Goal: Find specific fact: Find specific fact

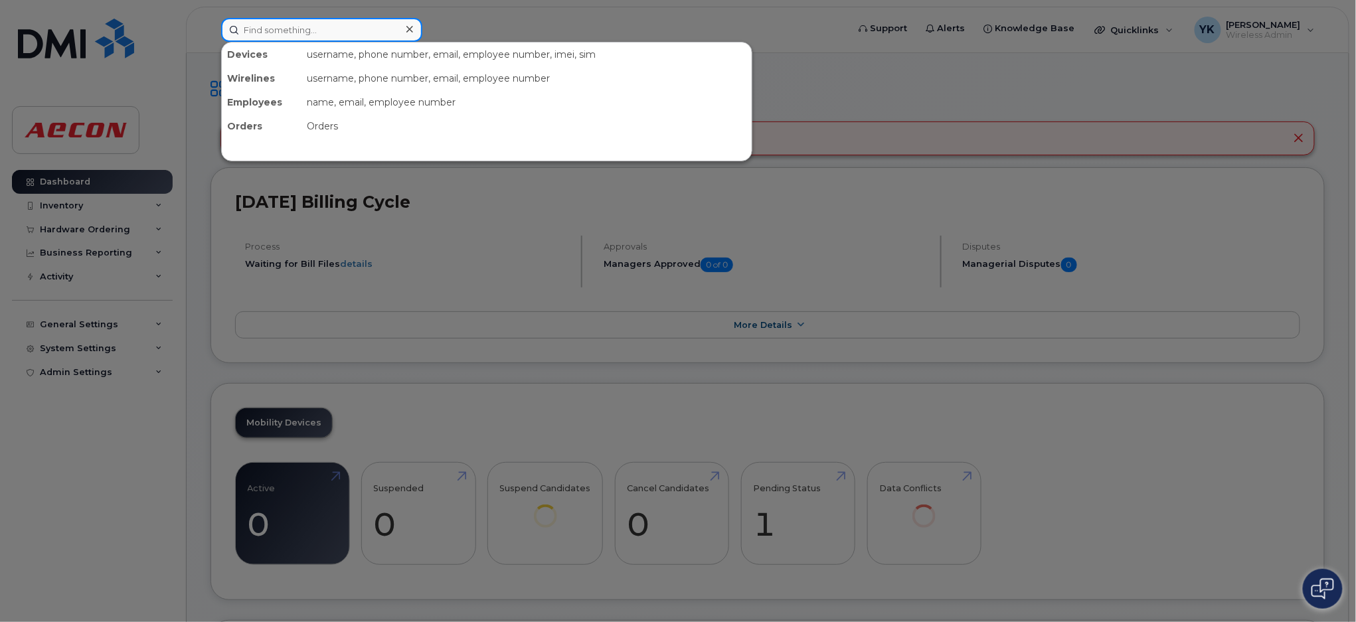
click at [296, 29] on input at bounding box center [321, 30] width 201 height 24
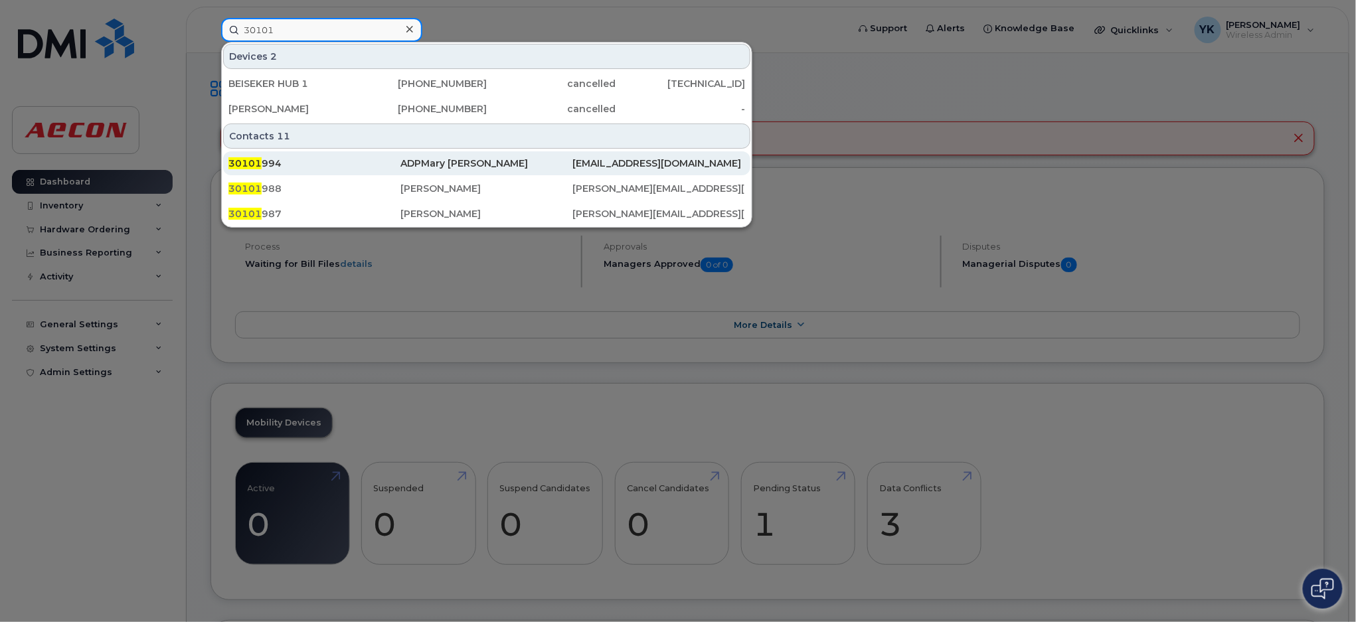
type input "30101"
click at [434, 162] on div "ADPMary [PERSON_NAME]" at bounding box center [486, 163] width 172 height 13
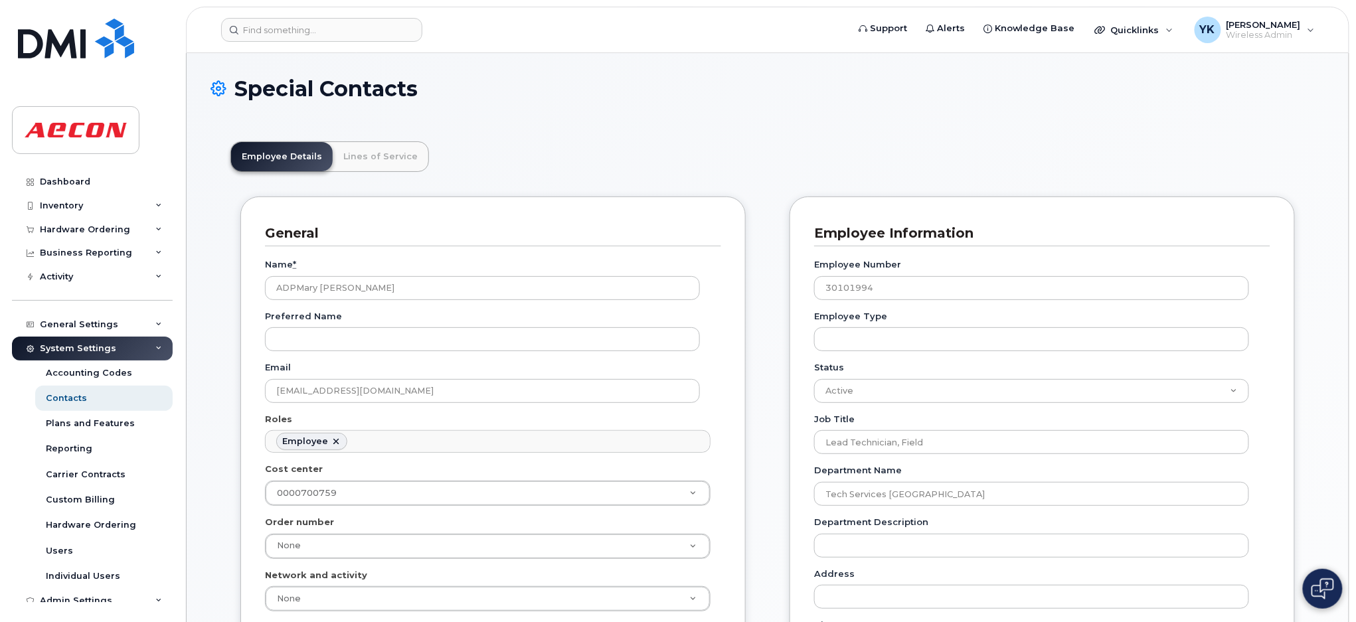
scroll to position [88, 0]
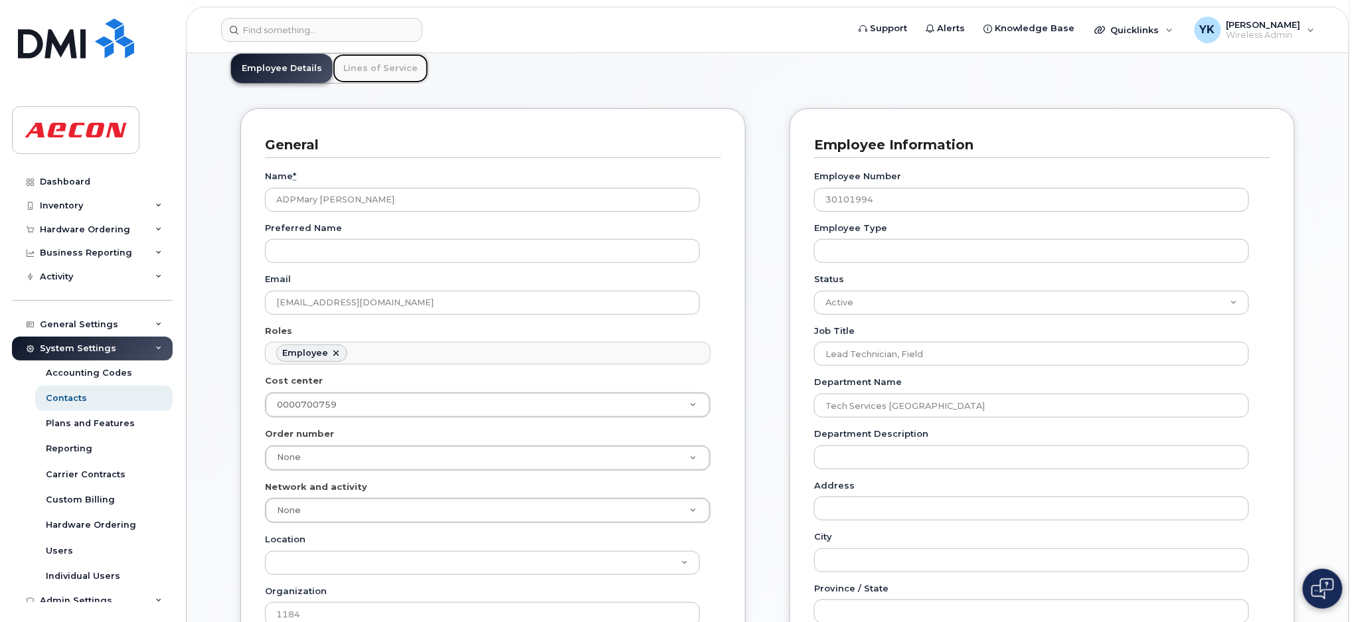
click at [391, 76] on link "Lines of Service" at bounding box center [381, 68] width 96 height 29
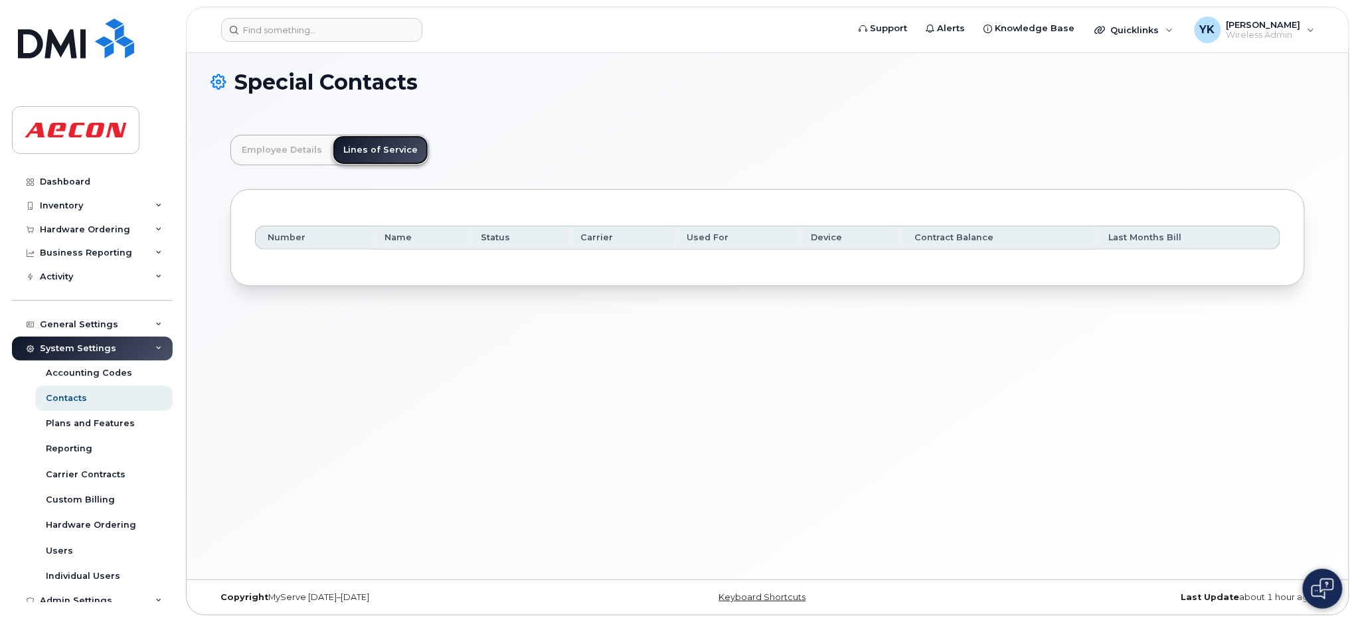
scroll to position [7, 0]
click at [296, 154] on link "Employee Details" at bounding box center [282, 149] width 102 height 29
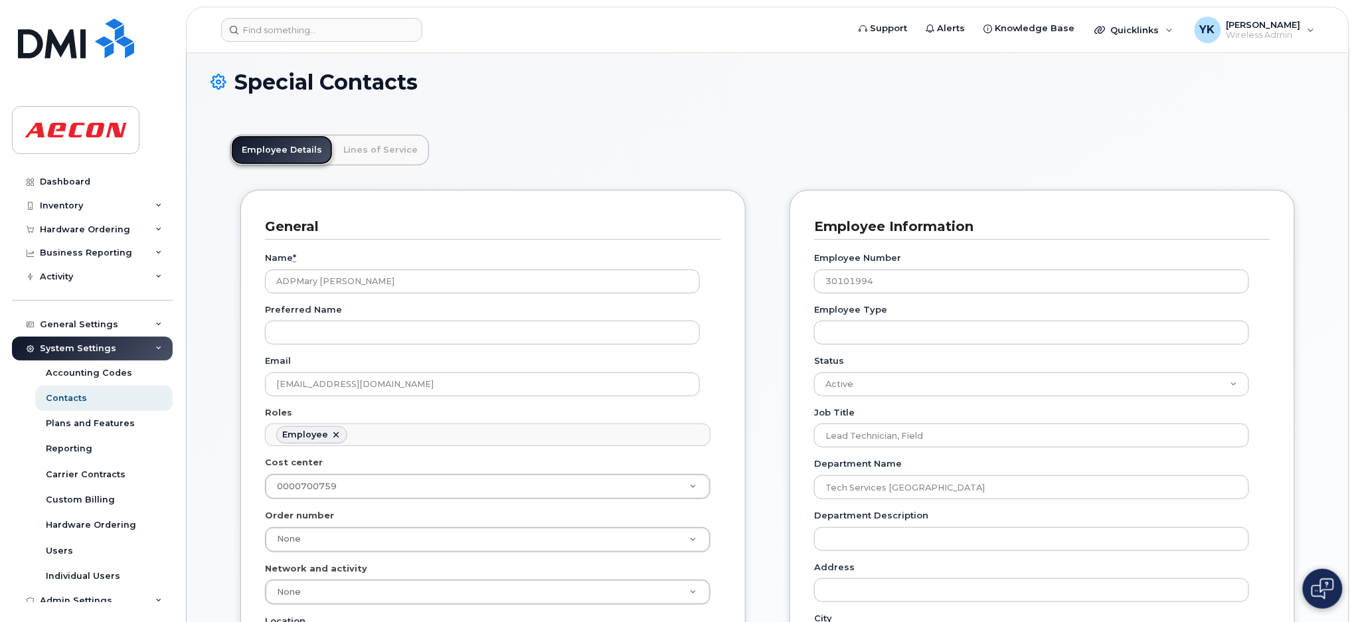
scroll to position [184, 0]
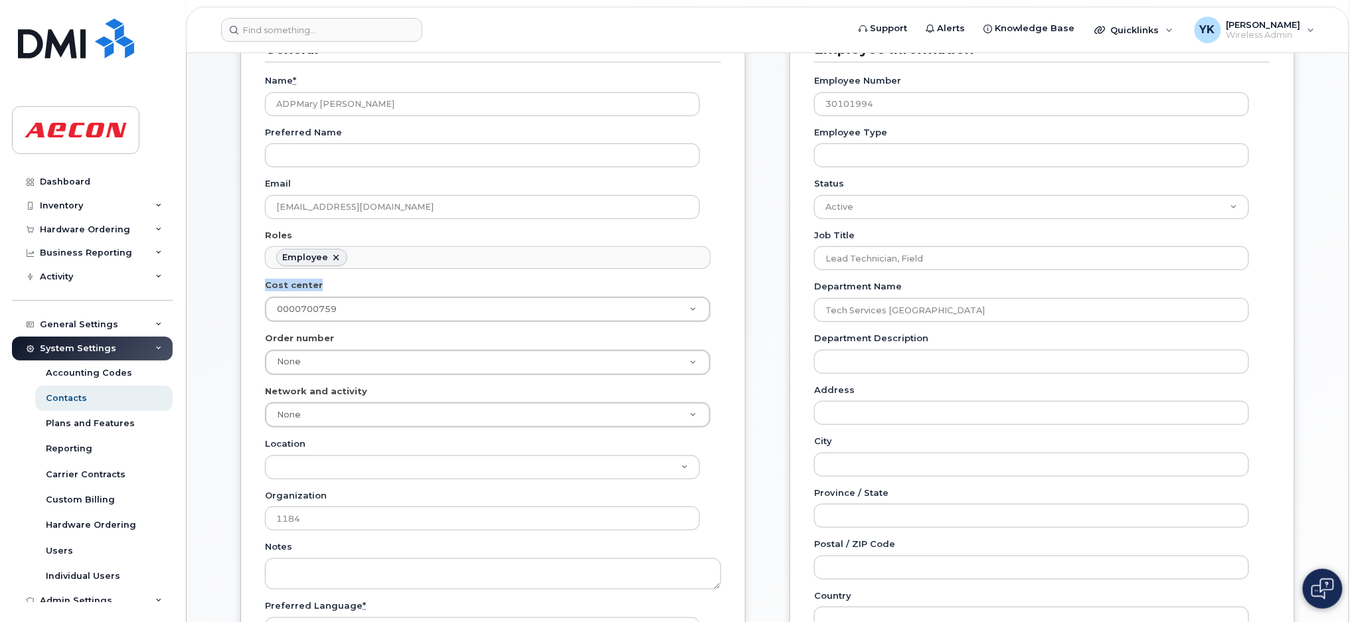
drag, startPoint x: 324, startPoint y: 286, endPoint x: 267, endPoint y: 286, distance: 57.1
click at [267, 286] on div "Cost center 0000700759 2187113" at bounding box center [493, 300] width 456 height 43
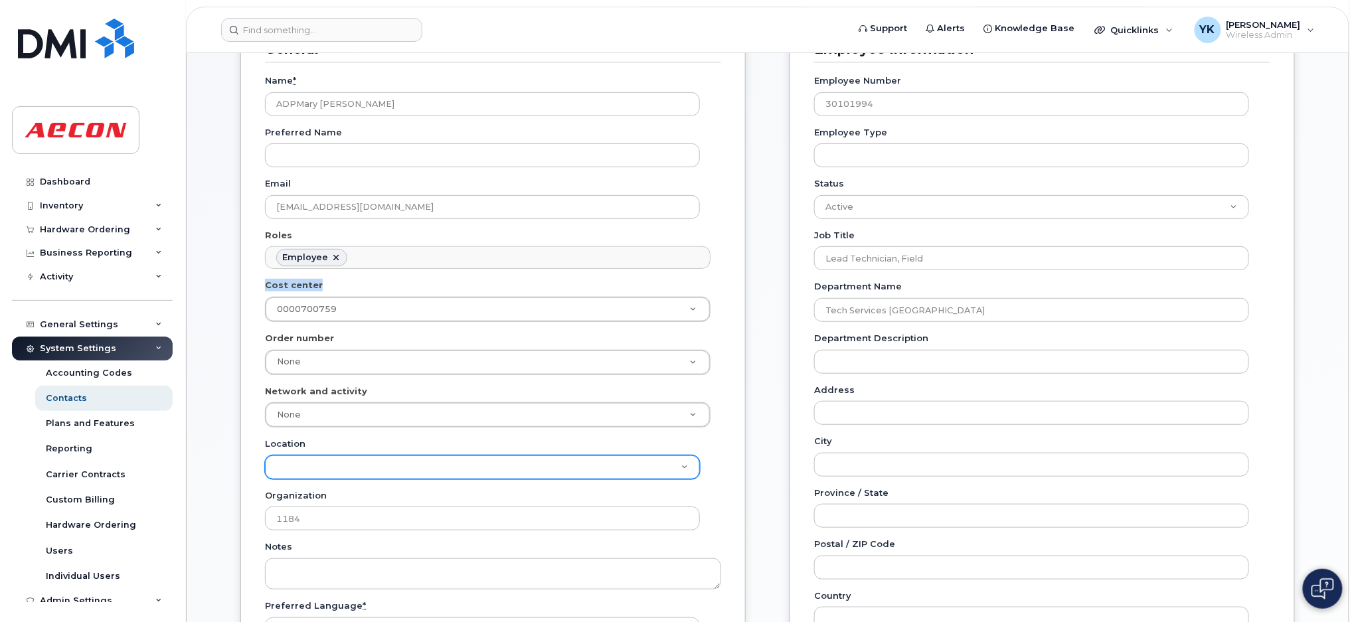
copy label "Cost center"
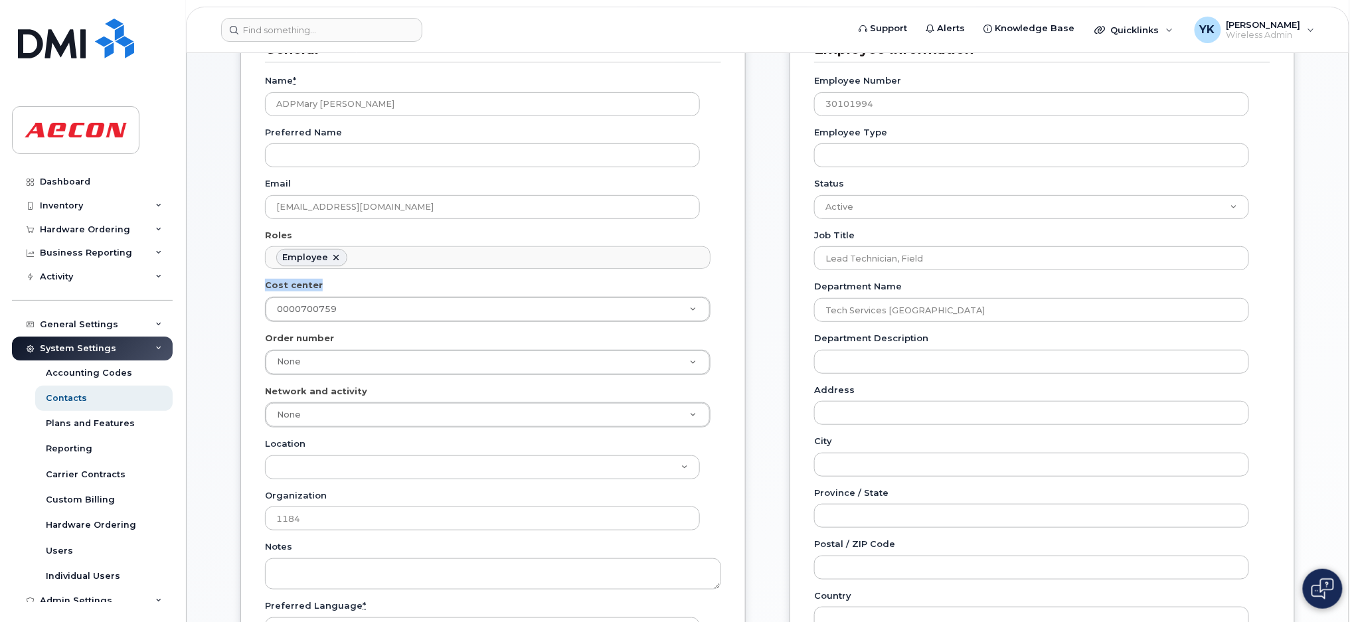
copy label "Cost center"
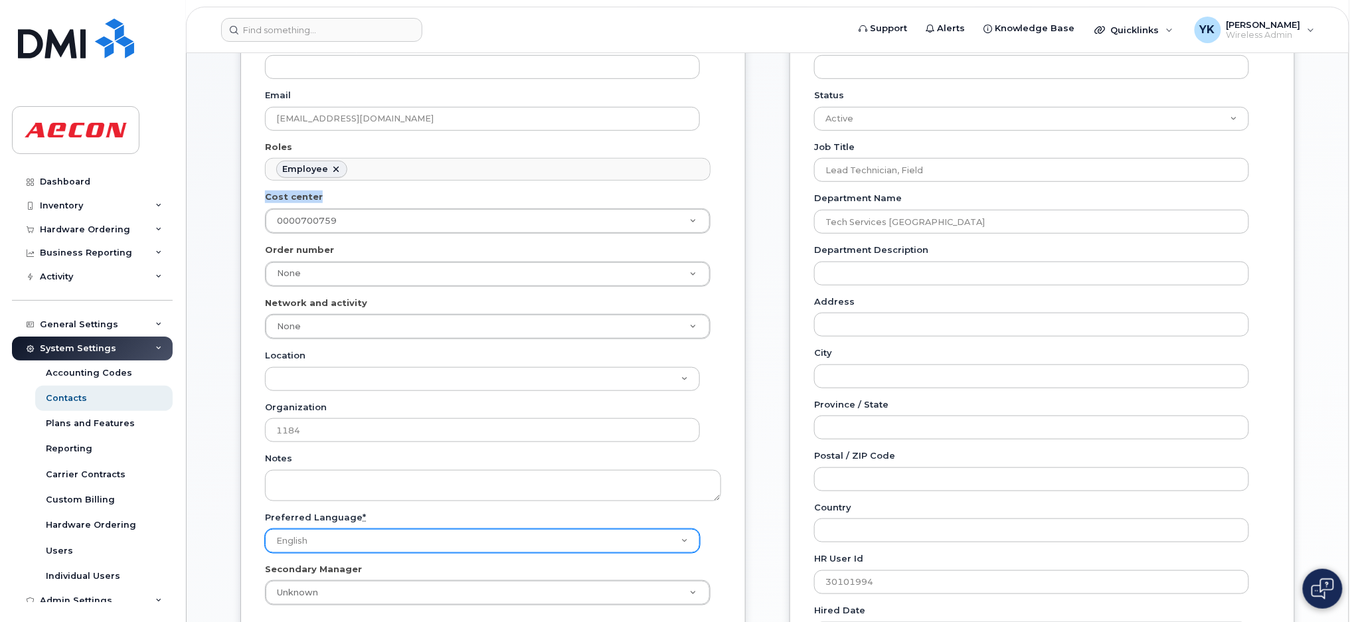
scroll to position [361, 0]
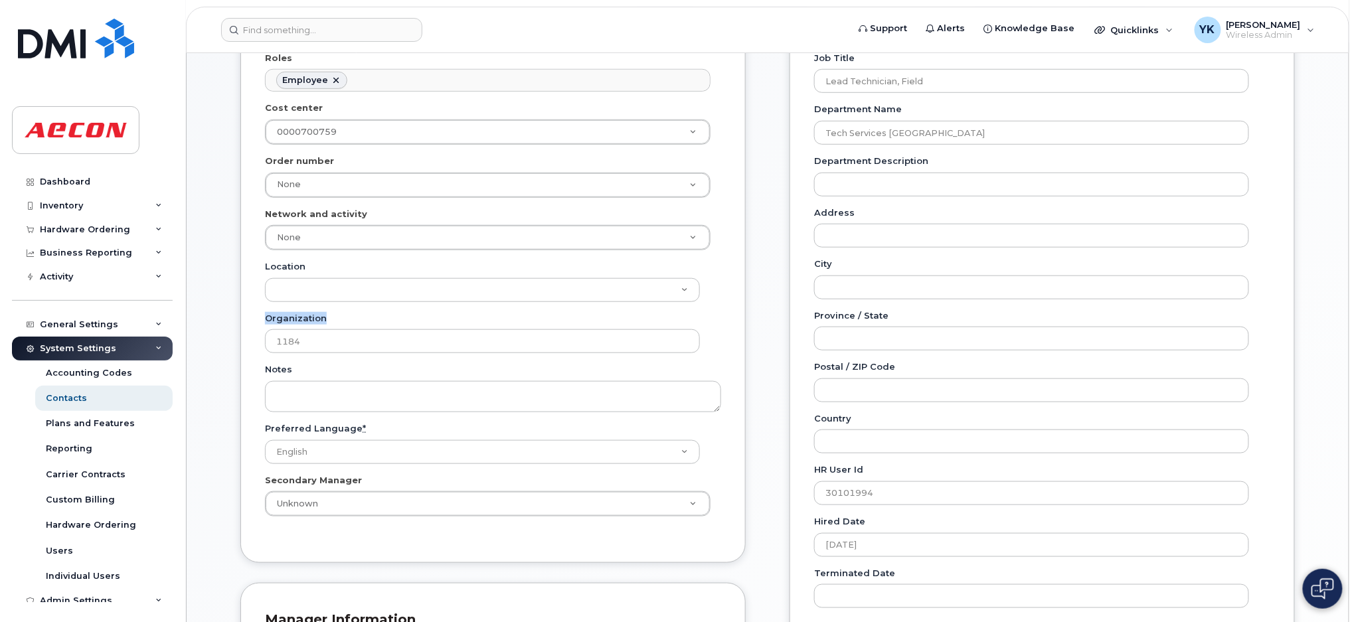
drag, startPoint x: 264, startPoint y: 316, endPoint x: 325, endPoint y: 317, distance: 61.1
click at [325, 317] on div "Organization 1184" at bounding box center [488, 333] width 446 height 42
copy label "Organization"
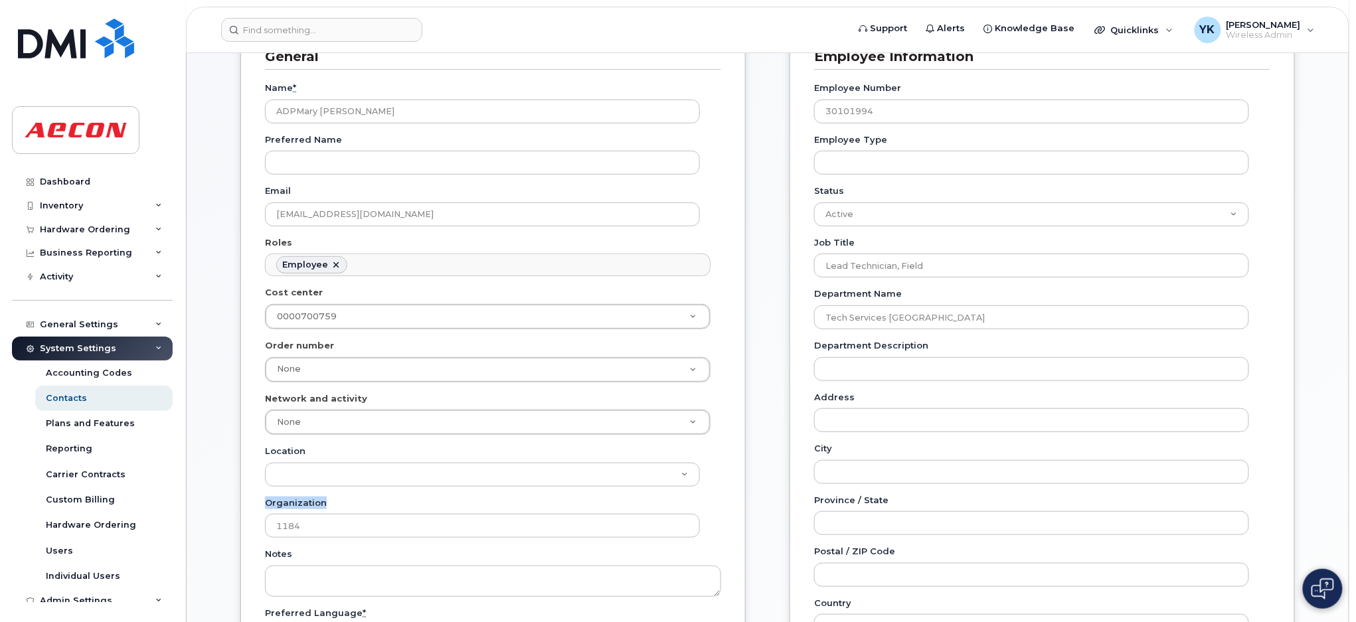
scroll to position [266, 0]
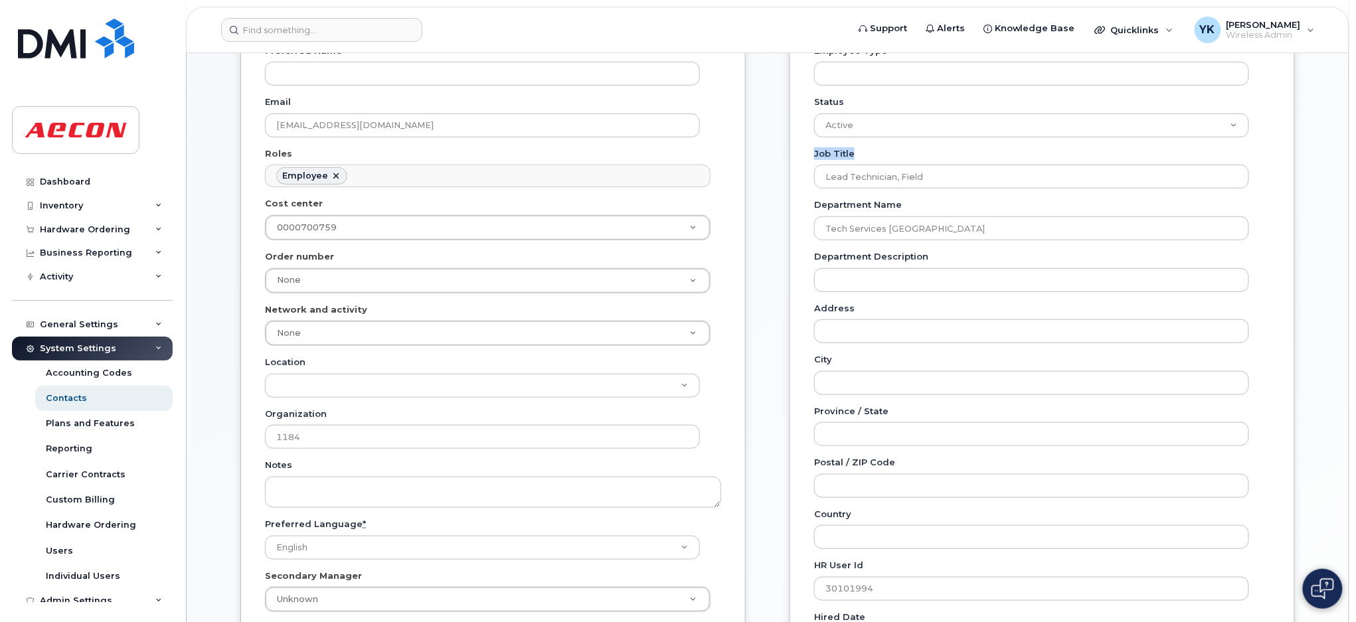
drag, startPoint x: 813, startPoint y: 150, endPoint x: 858, endPoint y: 168, distance: 48.6
click at [851, 155] on div "Employee Information Employee Number 30101994 Employee Type Status Active On-Le…" at bounding box center [1042, 341] width 505 height 820
copy label "Job Title"
drag, startPoint x: 816, startPoint y: 205, endPoint x: 899, endPoint y: 211, distance: 83.2
click at [899, 211] on div "Department Name Tech Services [GEOGRAPHIC_DATA]" at bounding box center [1037, 220] width 446 height 42
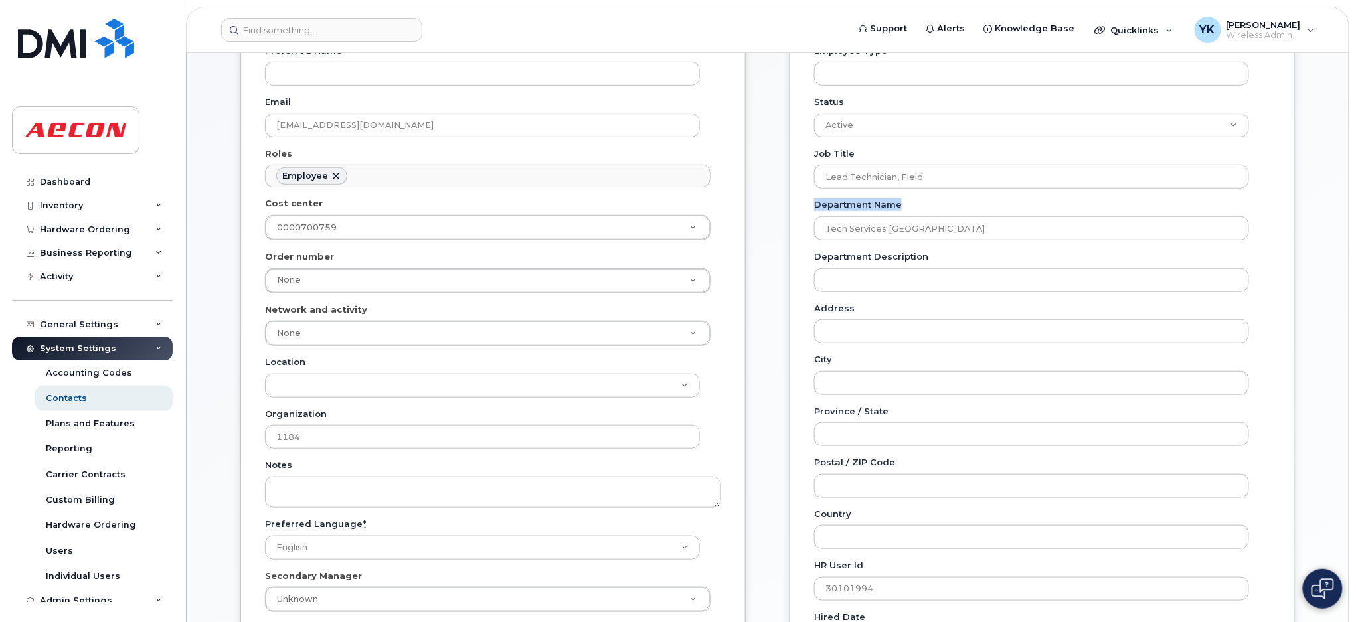
copy label "Department Name"
